Goal: Transaction & Acquisition: Book appointment/travel/reservation

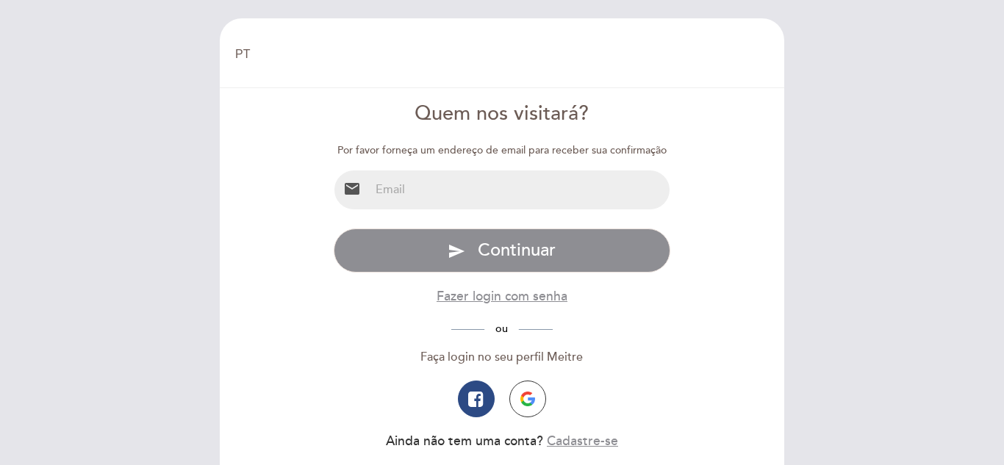
select select "pt"
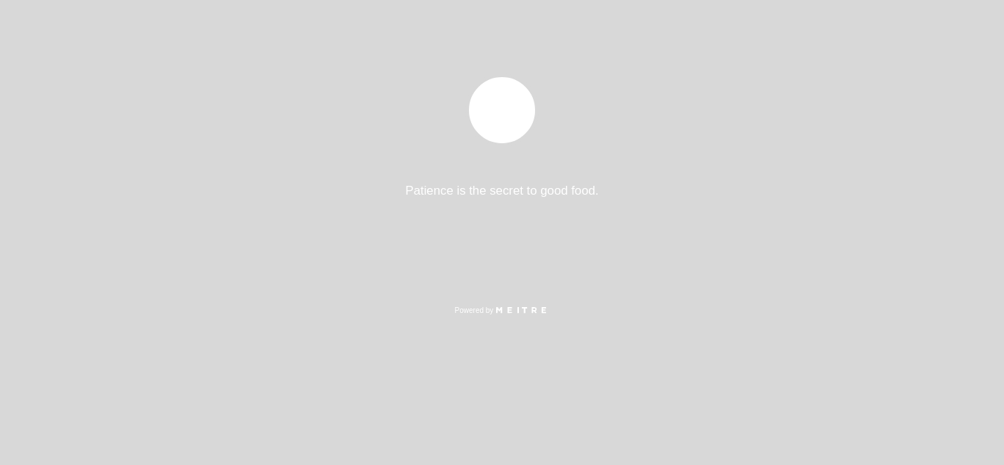
select select "pt"
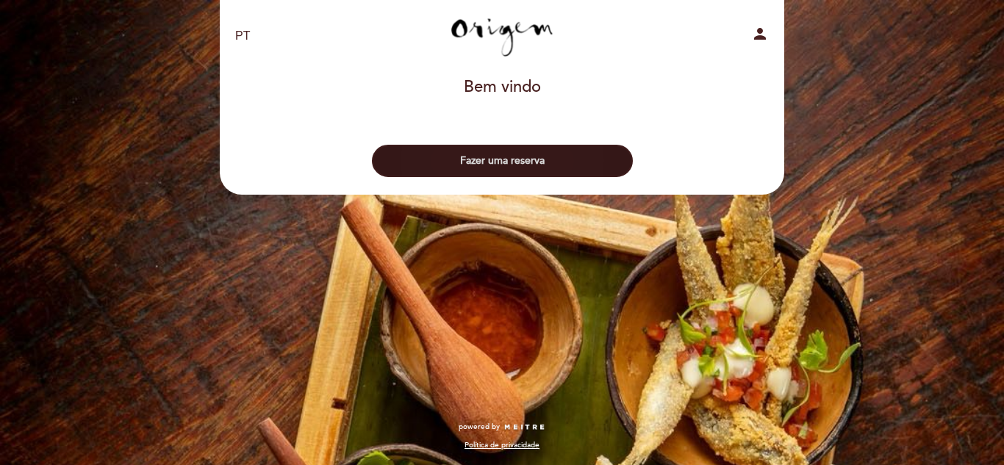
click at [503, 162] on button "Fazer uma reserva" at bounding box center [502, 161] width 261 height 32
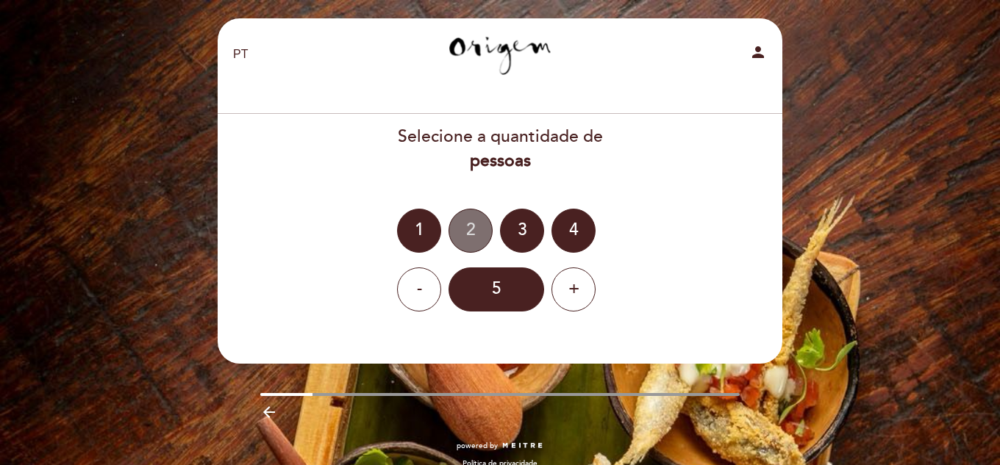
click at [472, 226] on div "2" at bounding box center [470, 231] width 44 height 44
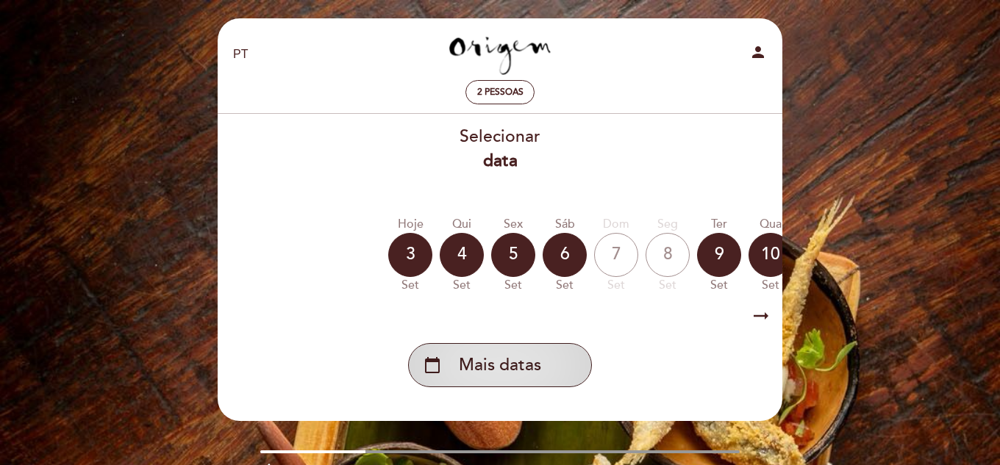
click at [505, 374] on span "Mais datas" at bounding box center [500, 366] width 82 height 24
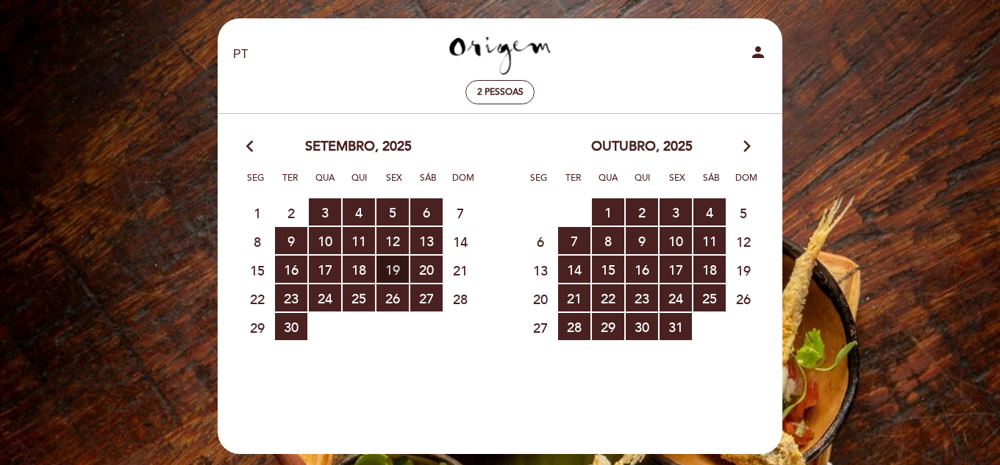
click at [391, 272] on span "19 RESERVAS DISPONÍVEIS" at bounding box center [392, 269] width 32 height 27
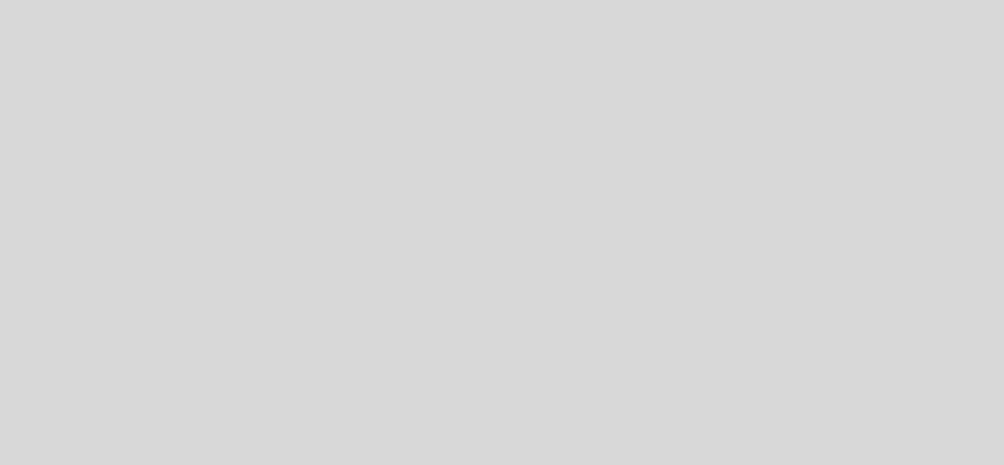
select select "pt"
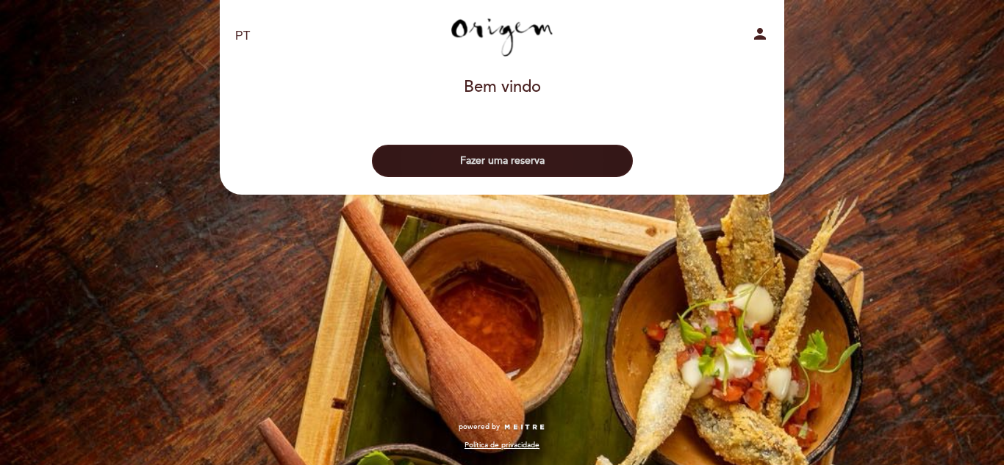
click at [481, 160] on button "Fazer uma reserva" at bounding box center [502, 161] width 261 height 32
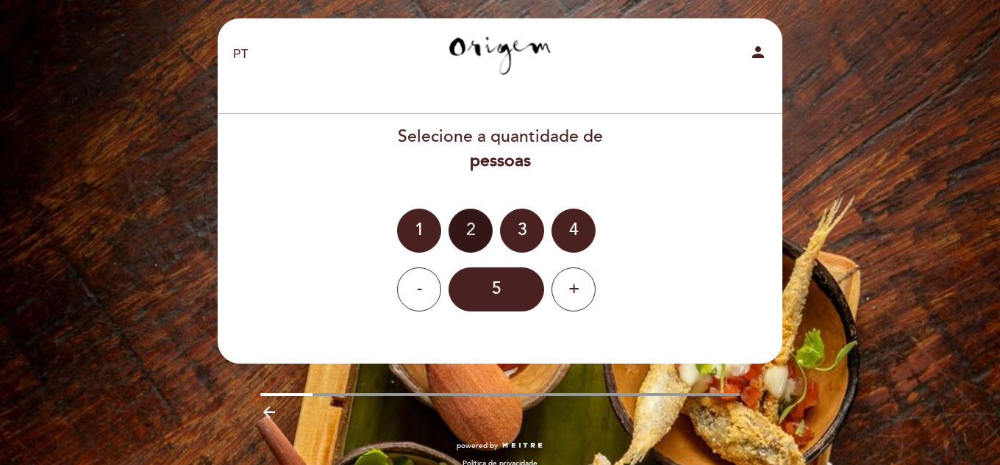
click at [465, 239] on div "2" at bounding box center [470, 231] width 44 height 44
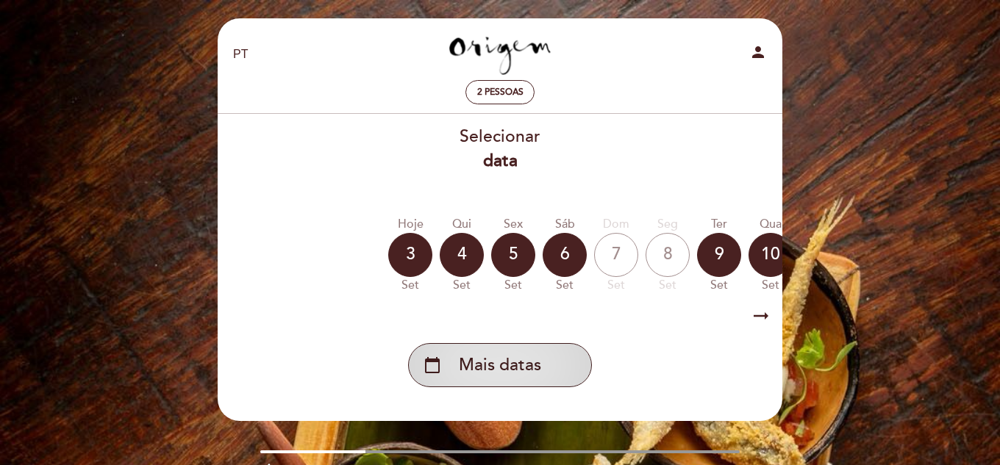
click at [537, 365] on span "Mais datas" at bounding box center [500, 366] width 82 height 24
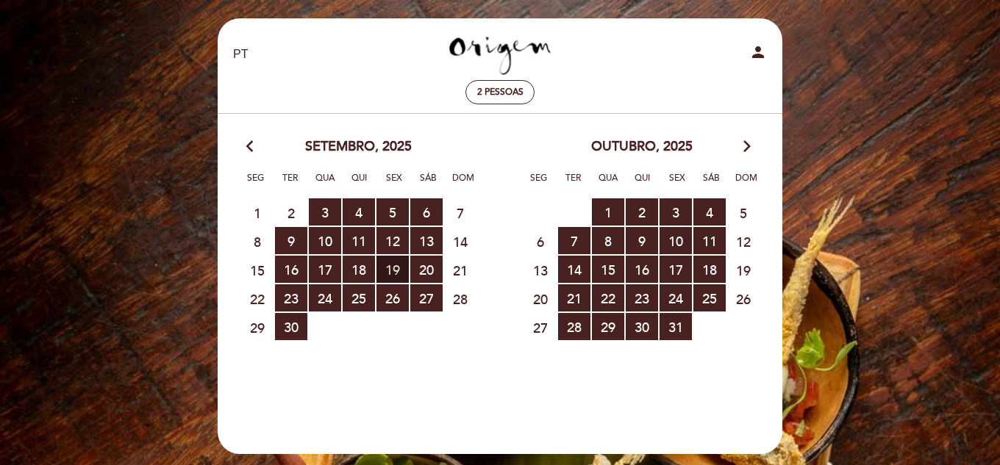
click at [386, 261] on span "19 RESERVAS DISPONÍVEIS" at bounding box center [392, 269] width 32 height 27
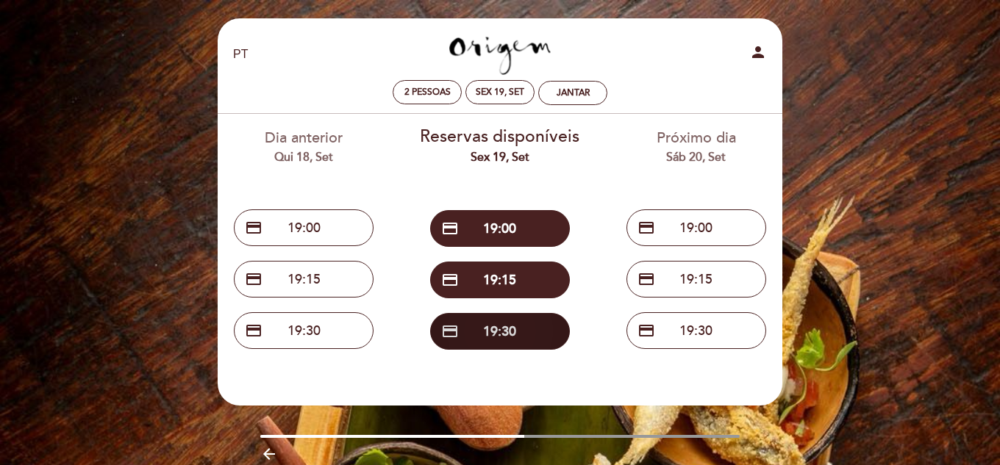
click at [501, 320] on button "credit_card 19:30" at bounding box center [500, 331] width 140 height 37
